Goal: Task Accomplishment & Management: Use online tool/utility

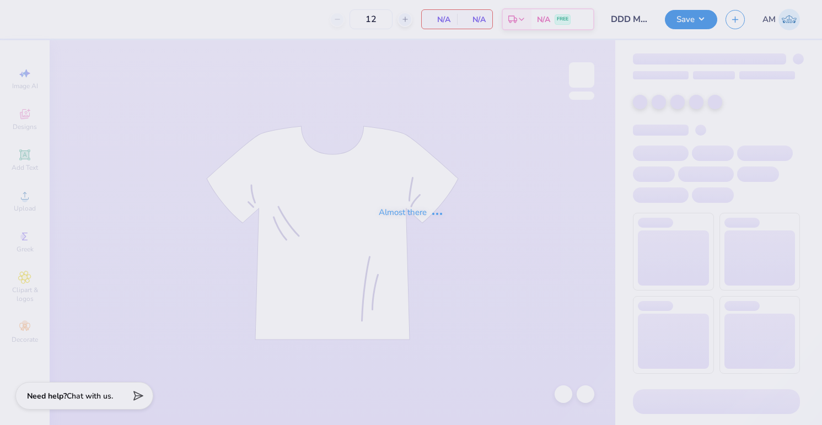
type input "50"
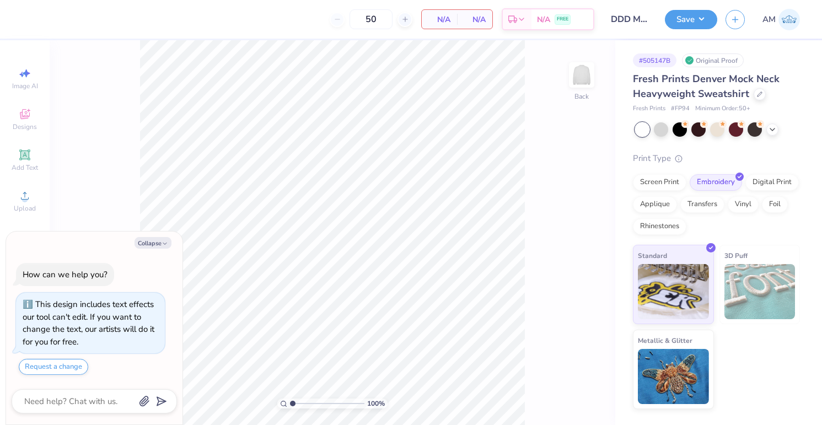
scroll to position [28, 0]
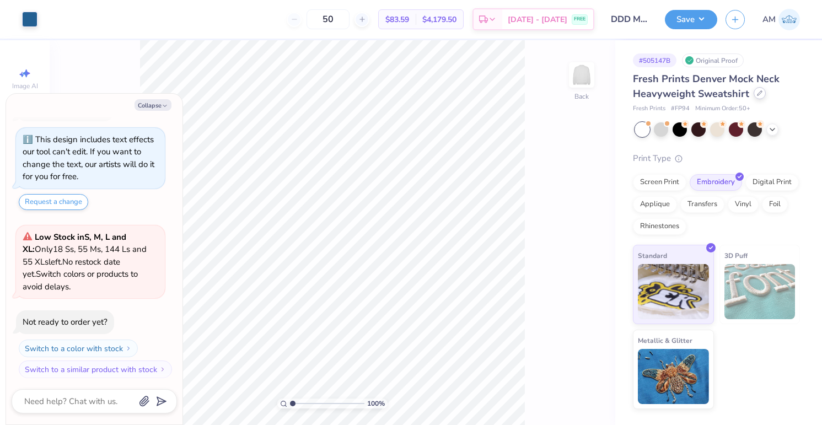
click at [760, 92] on div at bounding box center [760, 93] width 12 height 12
type textarea "x"
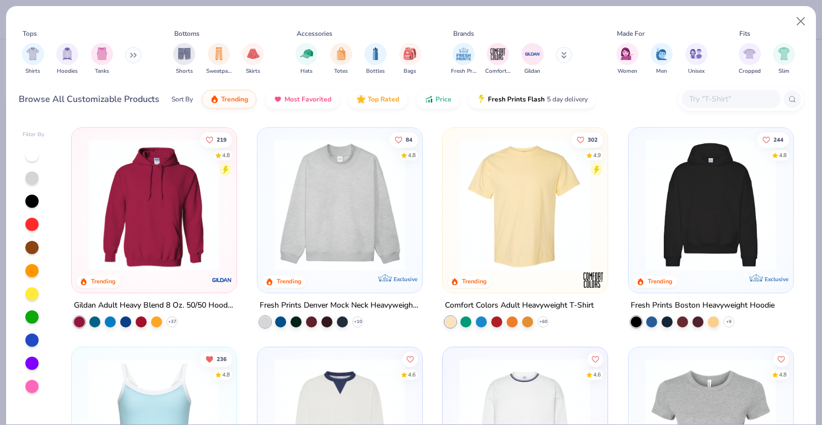
click at [729, 92] on div at bounding box center [730, 99] width 99 height 18
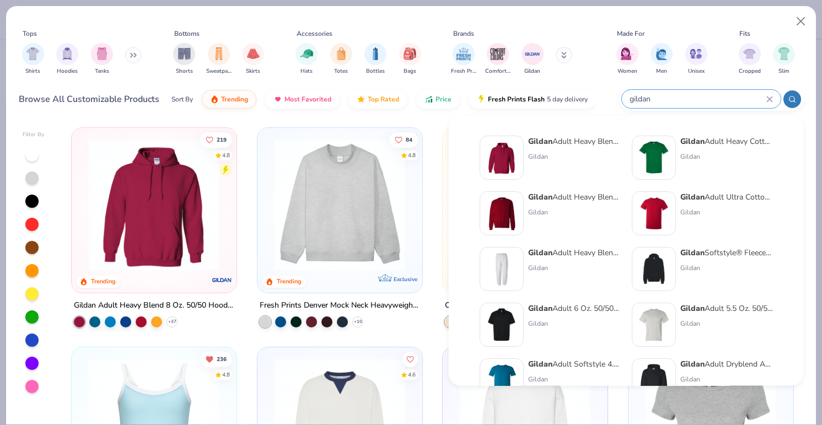
type input "gildan"
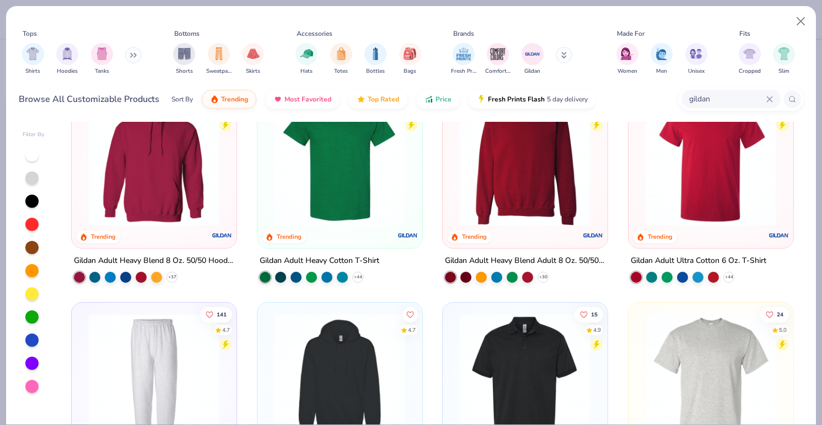
scroll to position [9, 0]
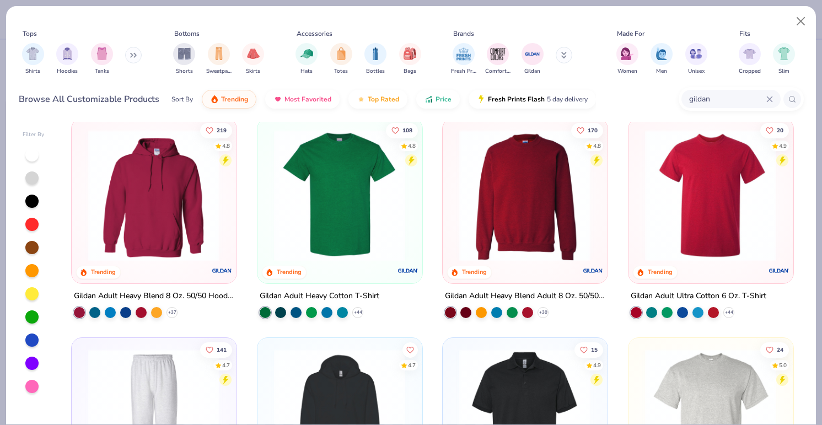
click at [523, 221] on img at bounding box center [525, 196] width 142 height 132
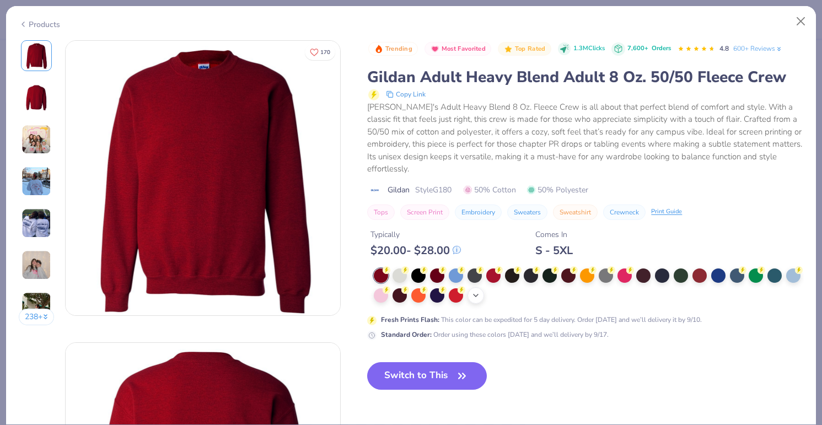
click at [480, 291] on icon at bounding box center [475, 295] width 9 height 9
click at [591, 287] on div at bounding box center [587, 294] width 14 height 14
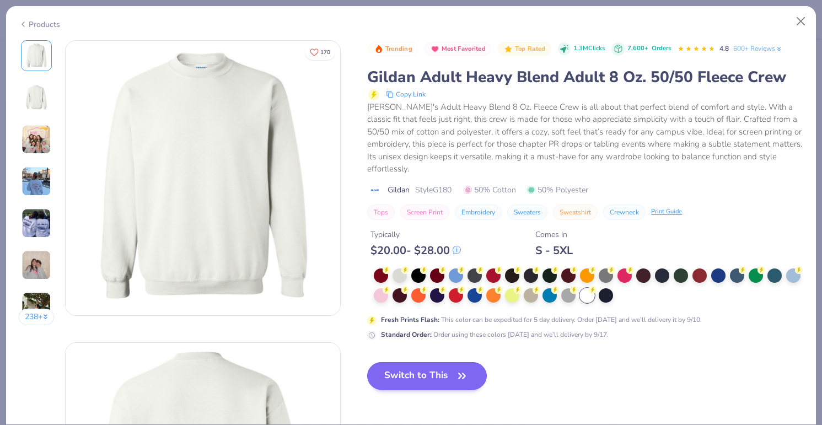
click at [425, 364] on button "Switch to This" at bounding box center [427, 376] width 120 height 28
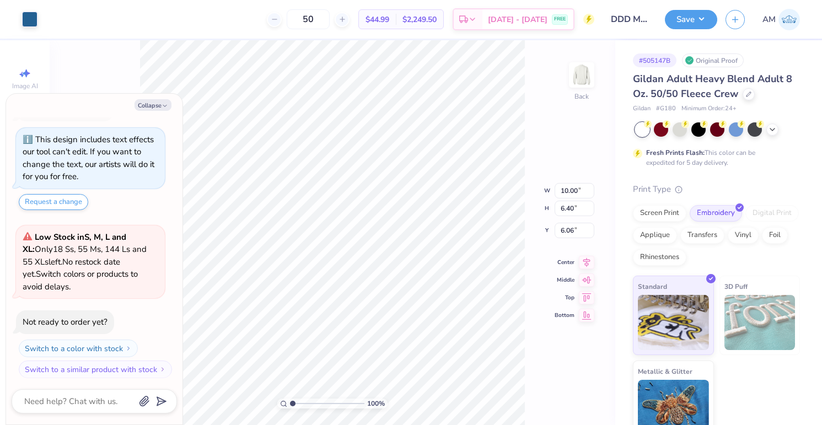
type textarea "x"
type input "3.00"
type textarea "x"
click at [513, 176] on div "100 % Back W 10.00 H 6.40 Y 3.00 Center Middle Top Bottom" at bounding box center [333, 232] width 566 height 385
drag, startPoint x: 330, startPoint y: 16, endPoint x: 300, endPoint y: 16, distance: 30.3
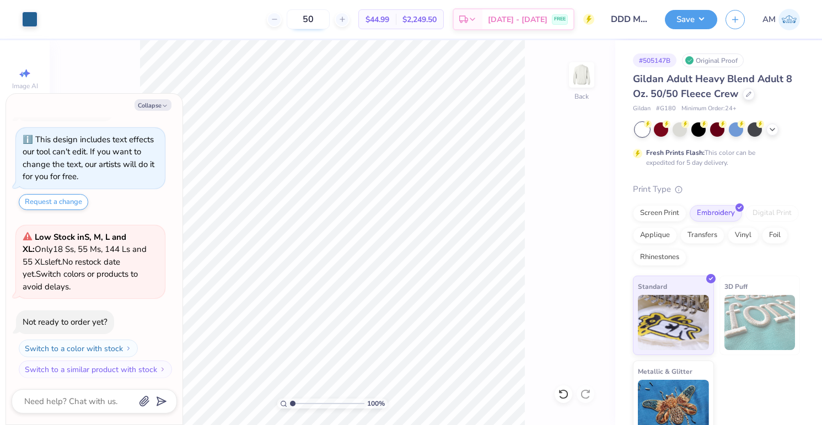
click at [300, 16] on input "50" at bounding box center [308, 19] width 43 height 20
type input "95"
click at [649, 216] on div "Screen Print" at bounding box center [659, 211] width 53 height 17
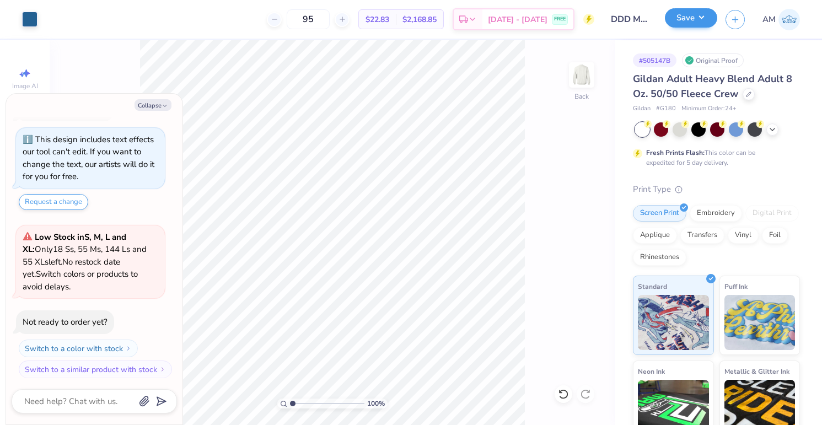
click at [679, 19] on button "Save" at bounding box center [691, 17] width 52 height 19
type textarea "x"
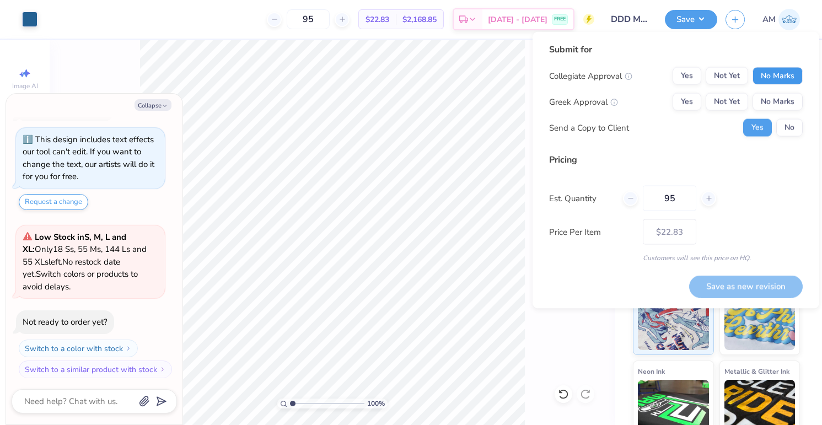
click at [778, 78] on button "No Marks" at bounding box center [778, 76] width 50 height 18
click at [686, 101] on button "Yes" at bounding box center [687, 102] width 29 height 18
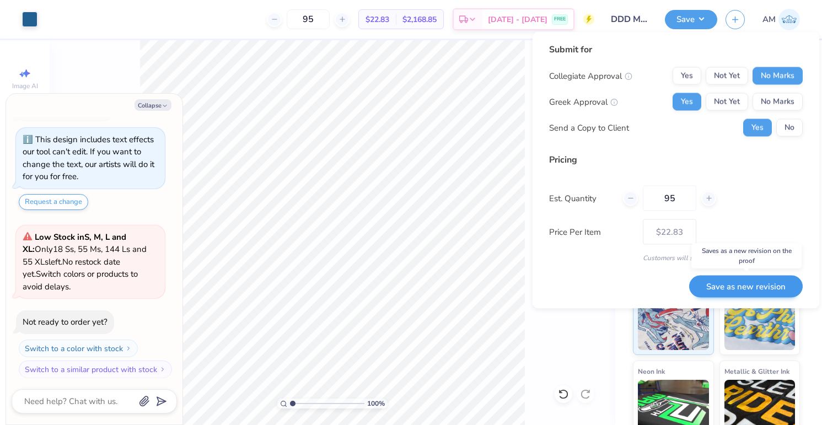
click at [729, 284] on button "Save as new revision" at bounding box center [746, 286] width 114 height 23
type input "$22.83"
type textarea "x"
